Goal: Check status: Check status

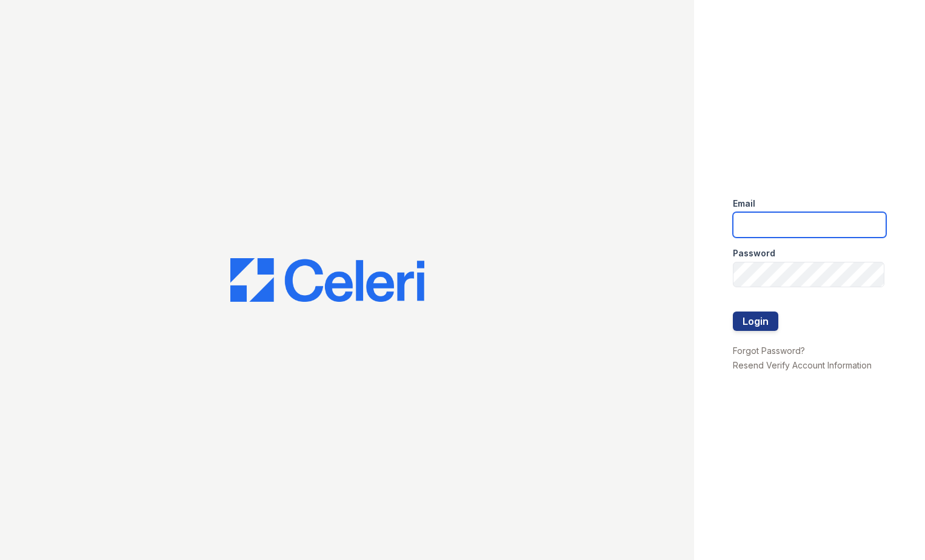
click at [767, 224] on input "email" at bounding box center [810, 224] width 154 height 25
type input "arrivecrofton@trinity-pm.com"
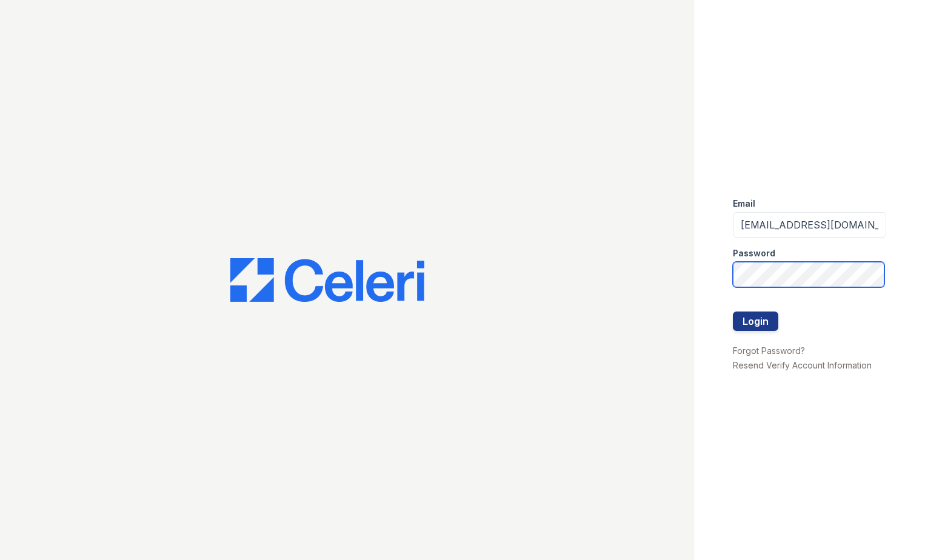
click at [733, 312] on button "Login" at bounding box center [755, 321] width 45 height 19
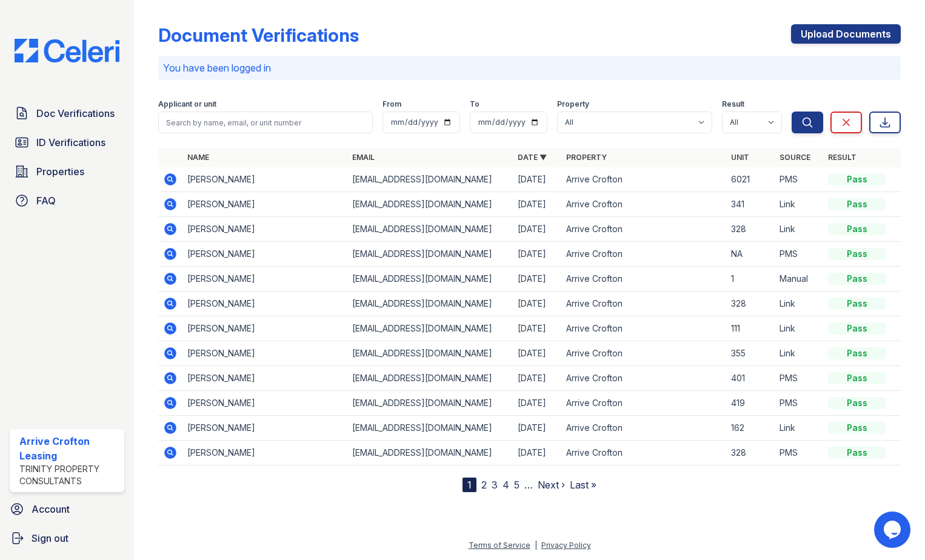
click at [168, 230] on icon at bounding box center [170, 229] width 12 height 12
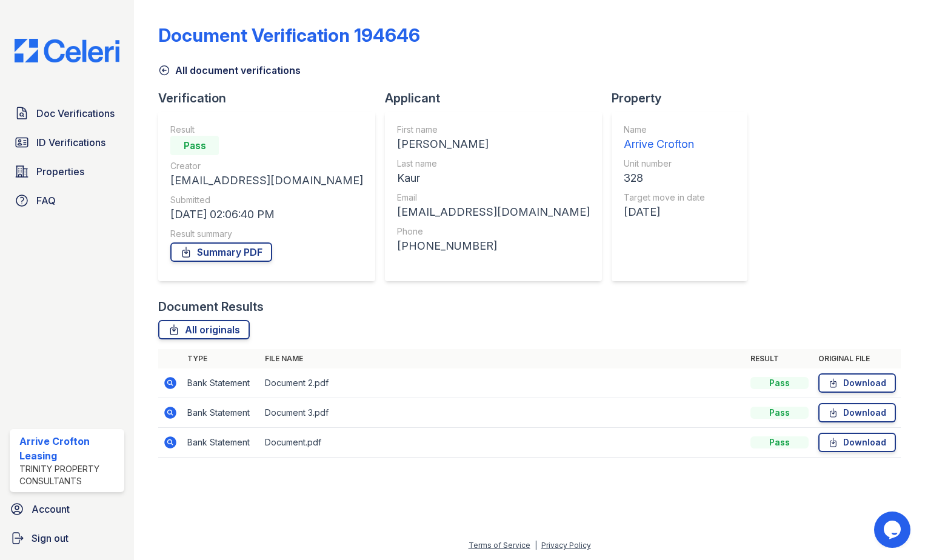
click at [161, 75] on icon at bounding box center [164, 70] width 12 height 12
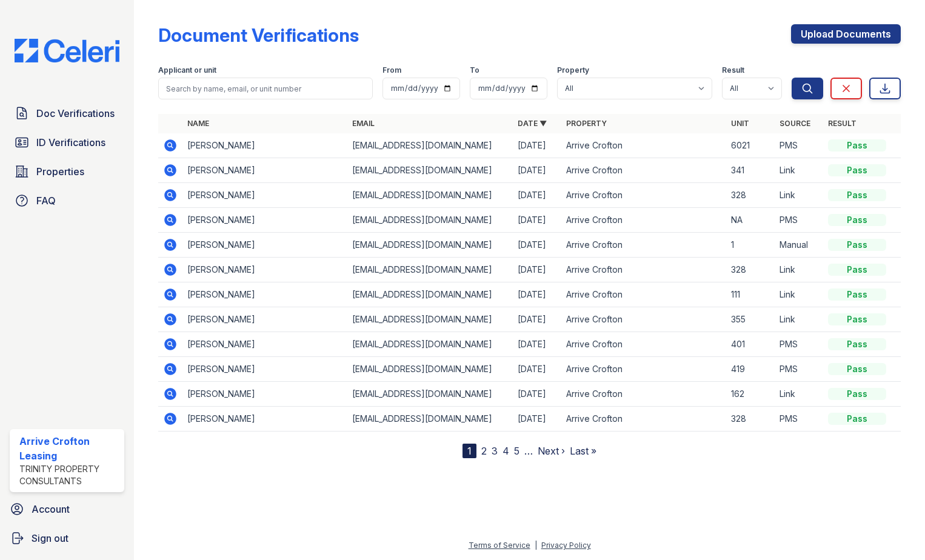
click at [170, 414] on icon at bounding box center [170, 419] width 12 height 12
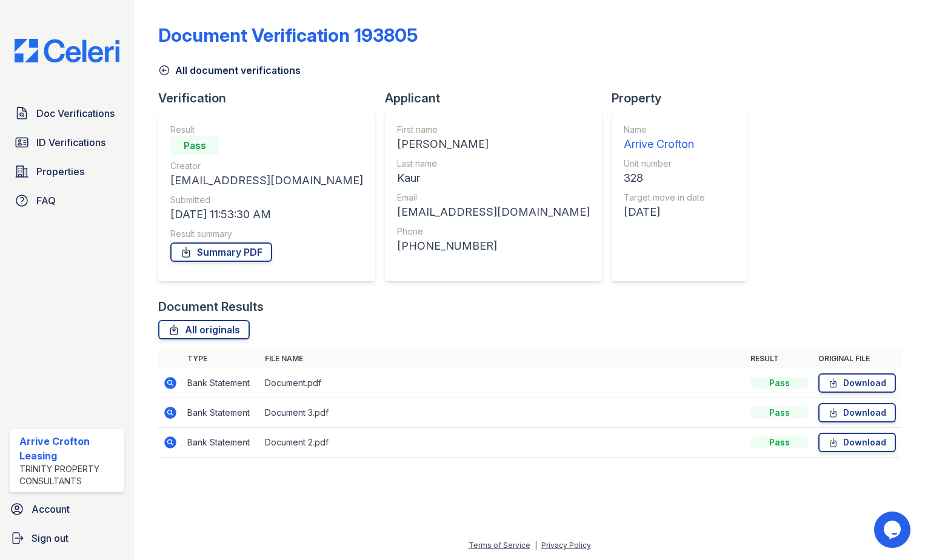
click at [173, 381] on icon at bounding box center [170, 383] width 12 height 12
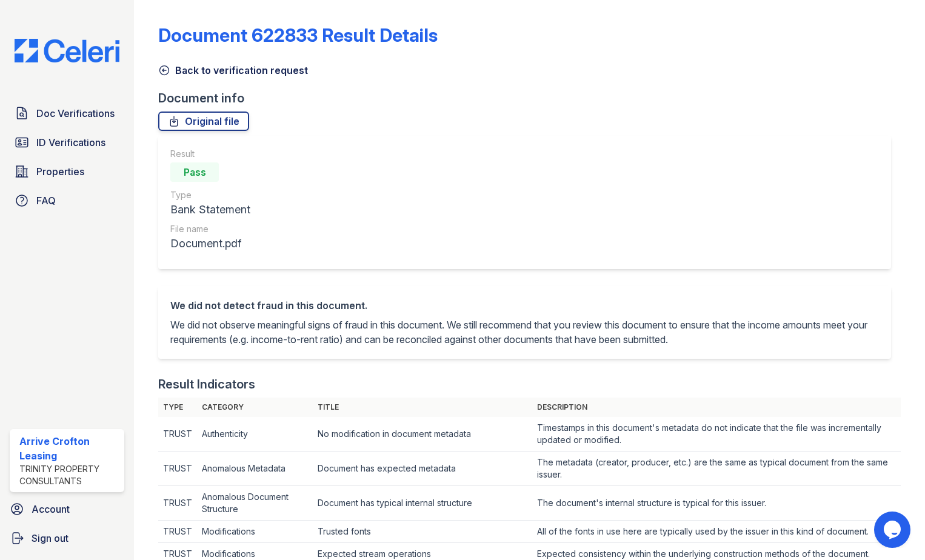
drag, startPoint x: 162, startPoint y: 69, endPoint x: 315, endPoint y: 301, distance: 277.6
click at [162, 69] on icon at bounding box center [164, 70] width 12 height 12
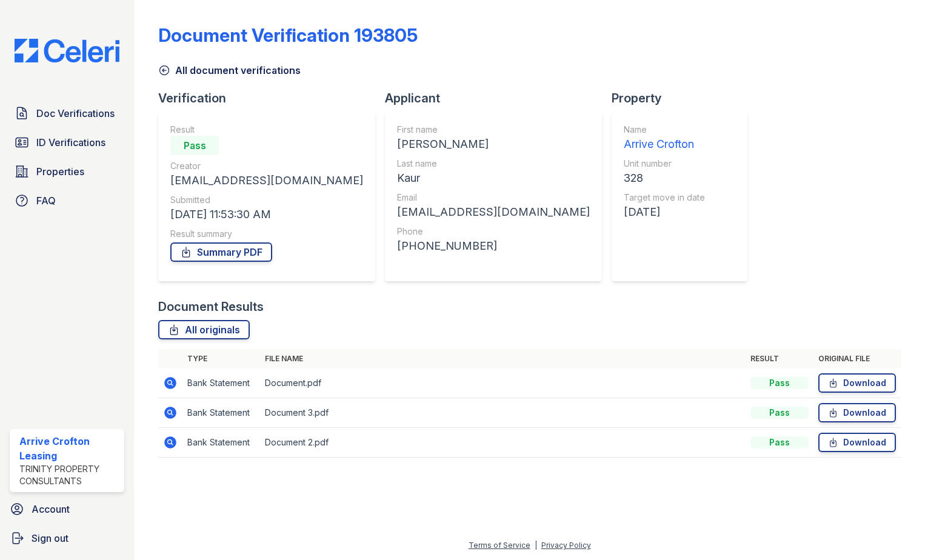
click at [158, 71] on div at bounding box center [155, 237] width 5 height 465
click at [165, 72] on icon at bounding box center [164, 70] width 12 height 12
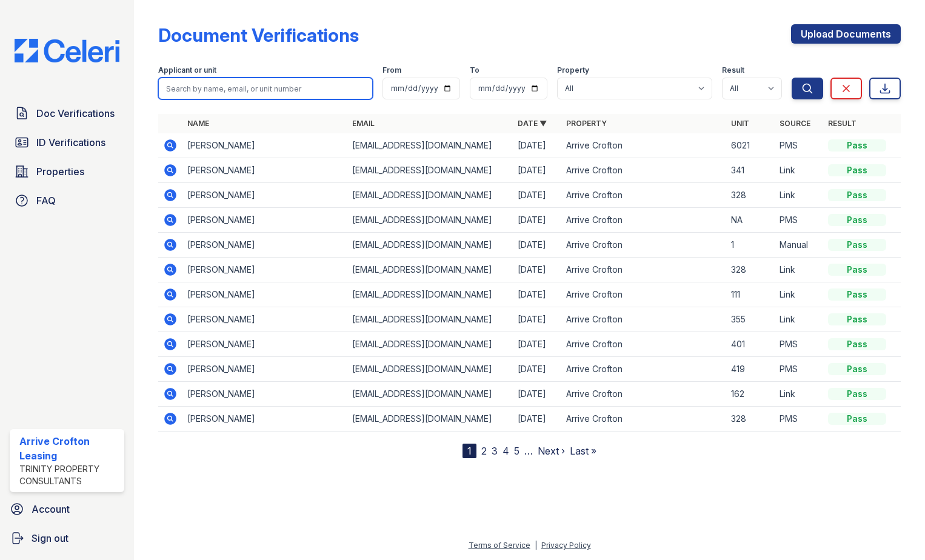
click at [241, 84] on input "search" at bounding box center [265, 89] width 215 height 22
click at [169, 270] on icon at bounding box center [169, 268] width 3 height 3
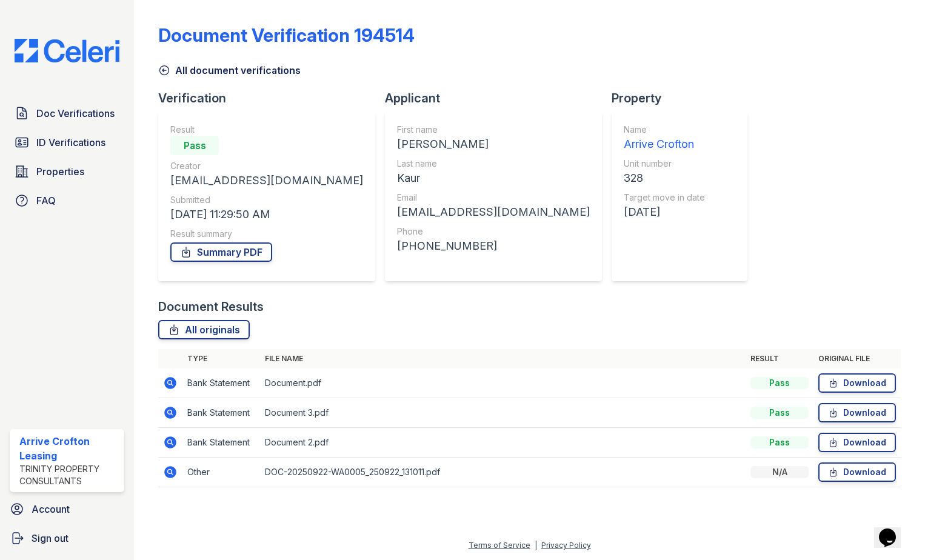
click at [169, 470] on icon at bounding box center [169, 471] width 3 height 3
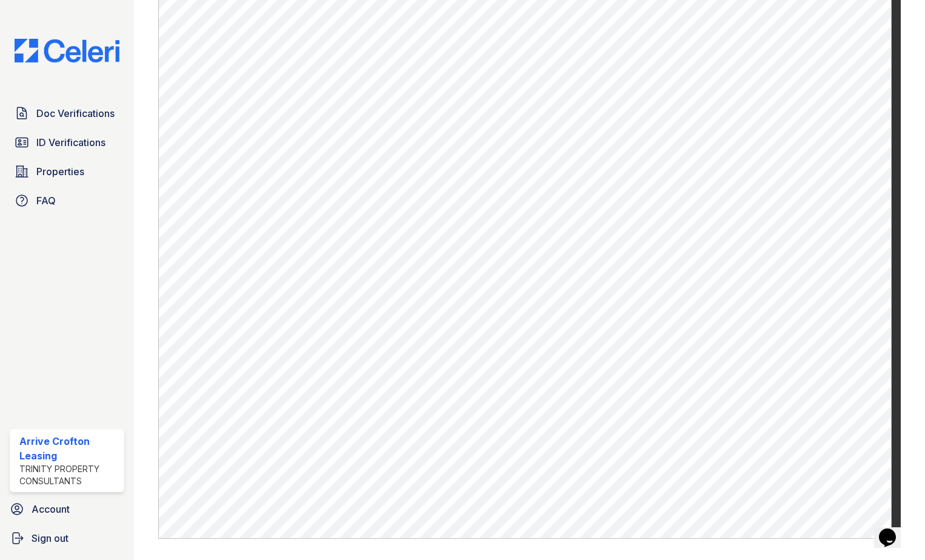
scroll to position [454, 0]
